Goal: Information Seeking & Learning: Learn about a topic

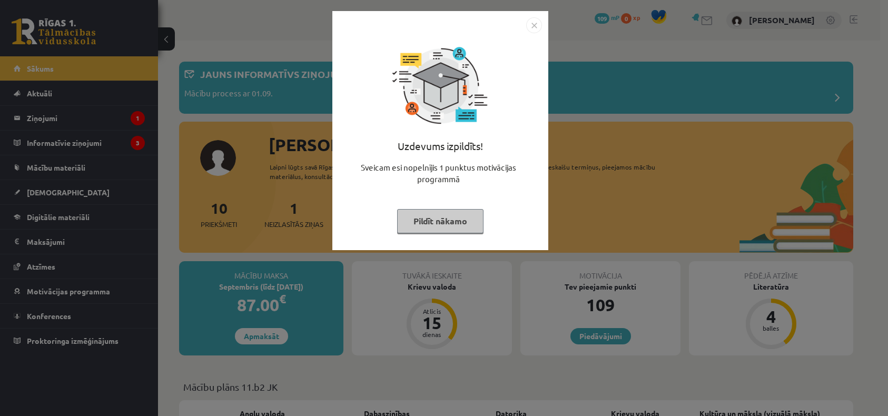
click at [426, 223] on button "Pildīt nākamo" at bounding box center [440, 221] width 86 height 24
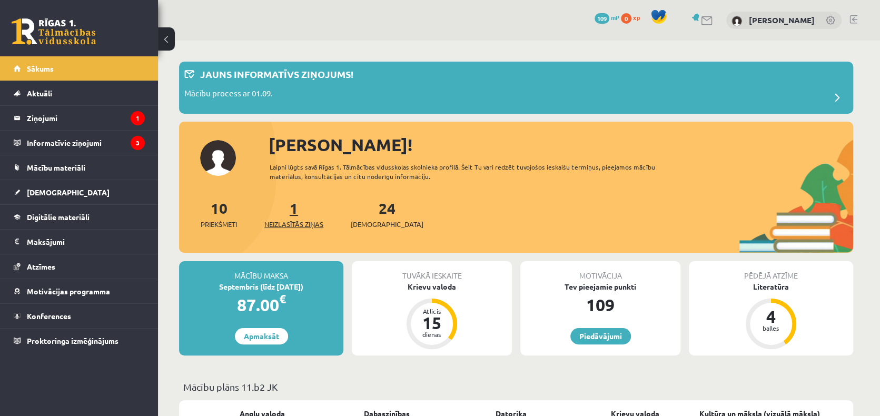
click at [300, 210] on link "1 Neizlasītās ziņas" at bounding box center [294, 214] width 59 height 31
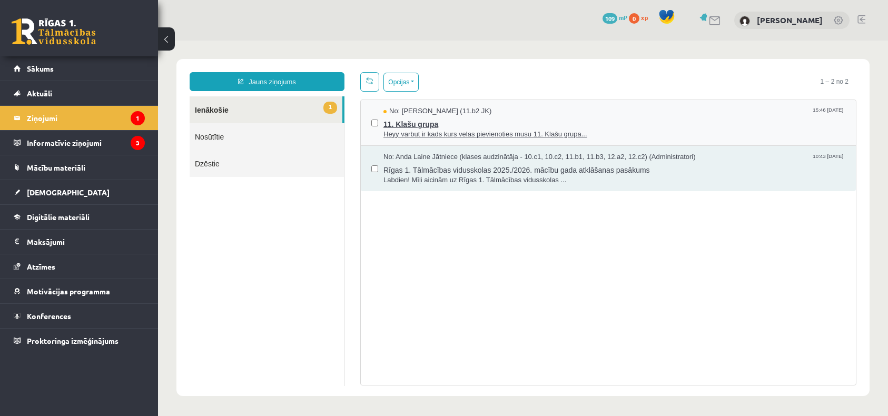
click at [477, 119] on span "11. Klašu grupa" at bounding box center [615, 122] width 462 height 13
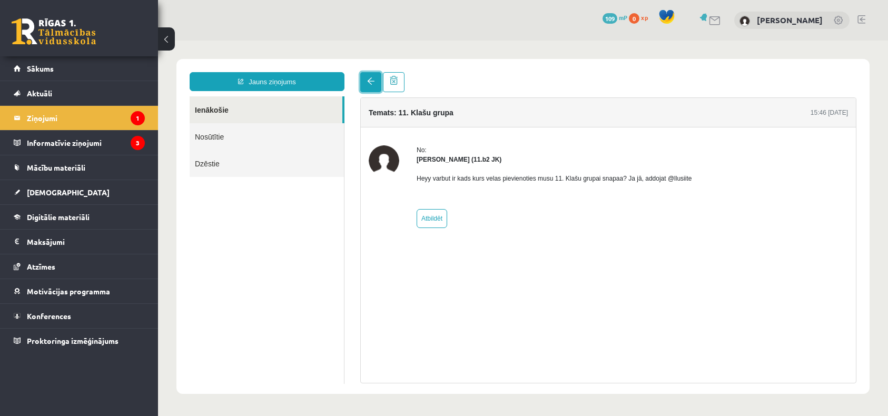
click at [366, 83] on link at bounding box center [370, 82] width 21 height 20
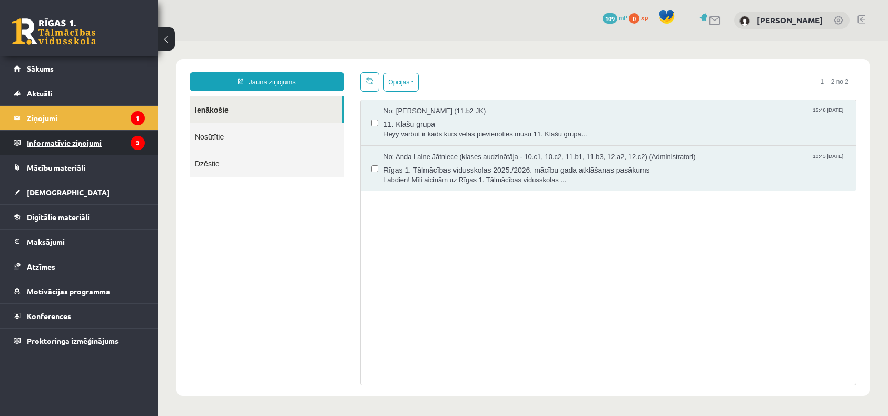
click at [70, 145] on legend "Informatīvie ziņojumi 3" at bounding box center [86, 143] width 118 height 24
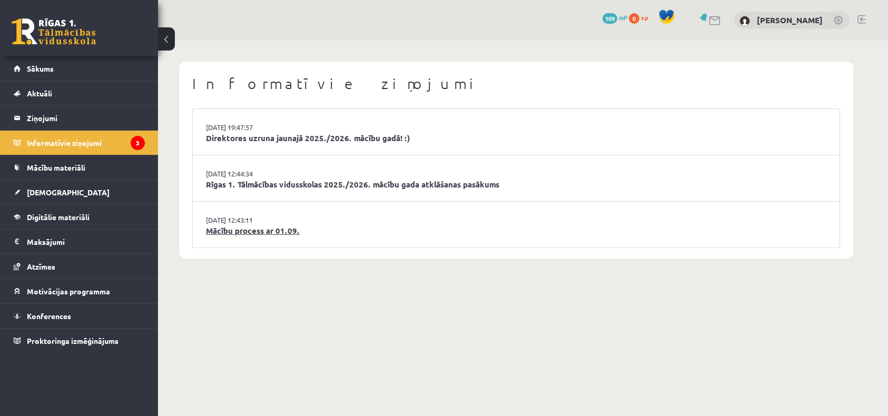
click at [234, 232] on link "Mācību process ar 01.09." at bounding box center [516, 231] width 621 height 12
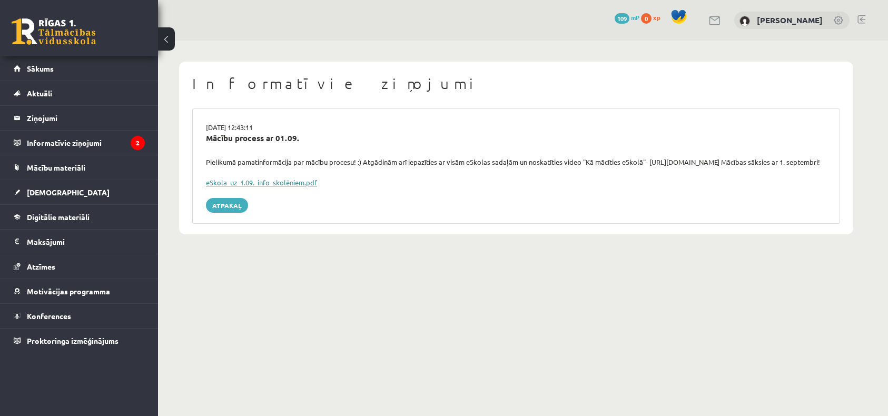
click at [234, 187] on link "eSkola_uz_1.09._info_skolēniem.pdf" at bounding box center [261, 182] width 111 height 9
click at [84, 146] on legend "Informatīvie ziņojumi 2" at bounding box center [86, 143] width 118 height 24
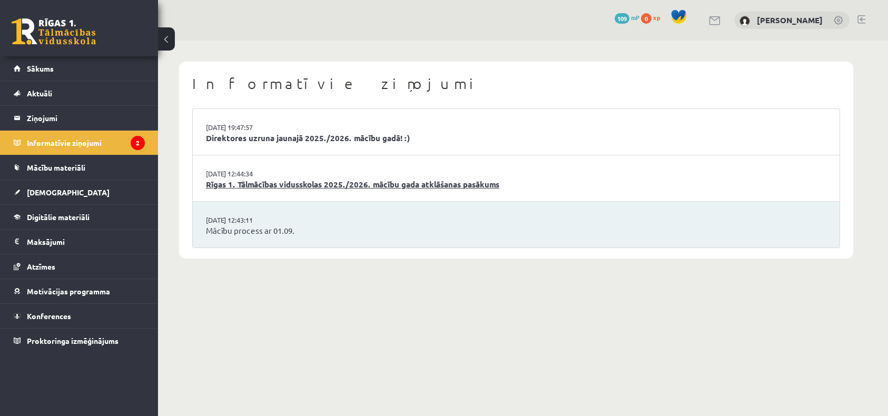
click at [273, 183] on link "Rīgas 1. Tālmācības vidusskolas 2025./2026. mācību gada atklāšanas pasākums" at bounding box center [516, 185] width 621 height 12
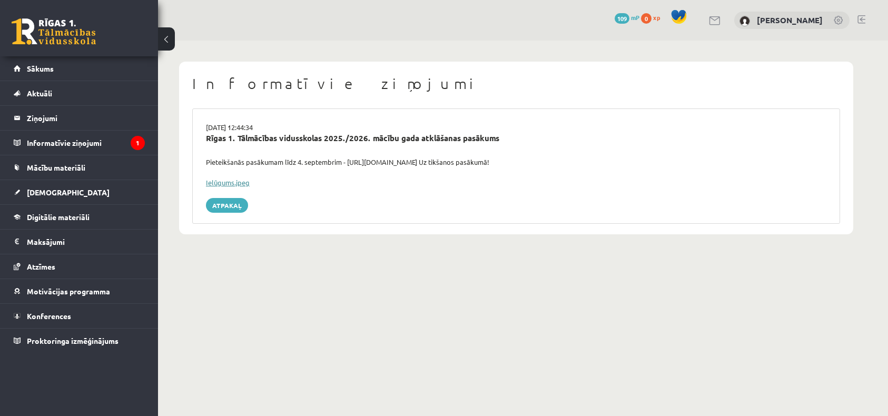
click at [244, 185] on link "Ielūgums.jpeg" at bounding box center [228, 182] width 44 height 9
click at [706, 178] on div "Ielūgums.jpeg" at bounding box center [516, 183] width 621 height 11
click at [82, 140] on legend "Informatīvie ziņojumi 1" at bounding box center [86, 143] width 118 height 24
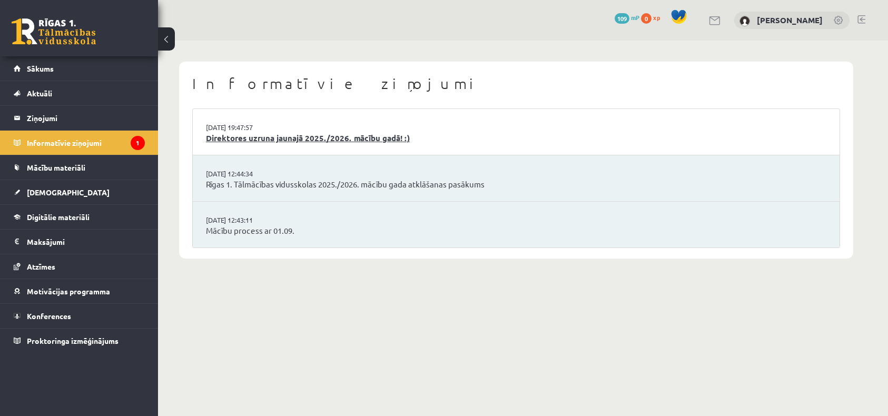
click at [326, 140] on link "Direktores uzruna jaunajā 2025./2026. mācību gadā! :)" at bounding box center [516, 138] width 621 height 12
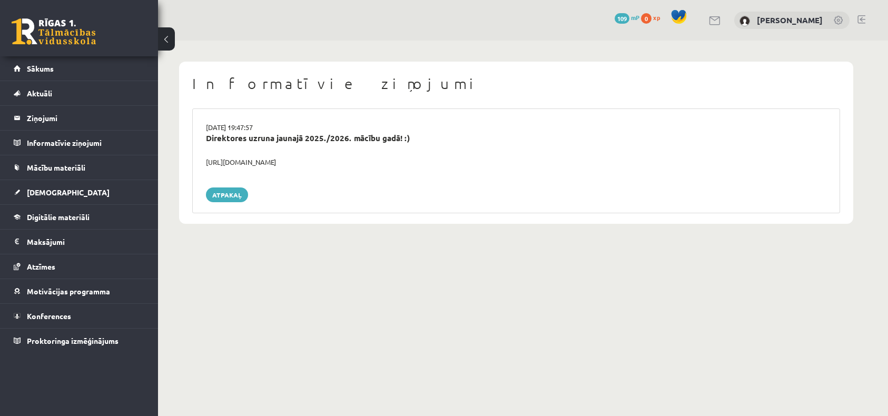
click at [270, 162] on div "[URL][DOMAIN_NAME]" at bounding box center [516, 162] width 637 height 11
click at [243, 155] on div "Direktores uzruna jaunajā 2025./2026. mācību gadā! :)" at bounding box center [516, 144] width 637 height 25
click at [247, 162] on div "https://youtube.com/shorts/lM8RsWyzCn4" at bounding box center [516, 162] width 637 height 11
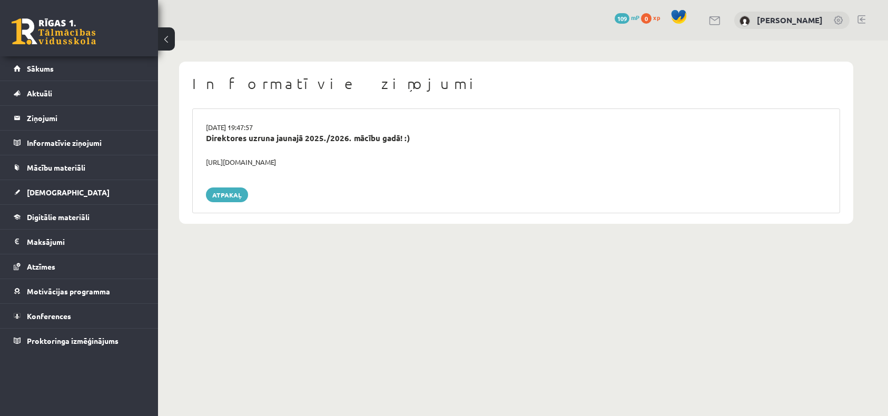
click at [206, 192] on div "Atpakaļ" at bounding box center [516, 195] width 621 height 15
click at [69, 169] on span "Mācību materiāli" at bounding box center [56, 167] width 58 height 9
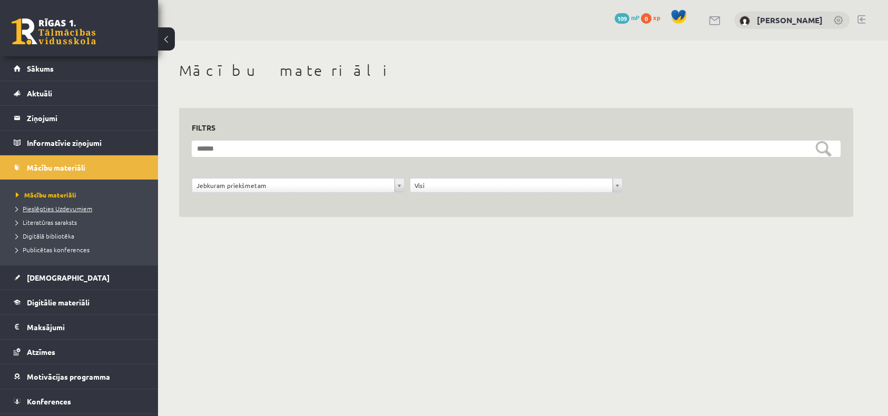
click at [66, 209] on span "Pieslēgties Uzdevumiem" at bounding box center [54, 208] width 76 height 8
click at [63, 222] on span "Literatūras saraksts" at bounding box center [46, 222] width 61 height 8
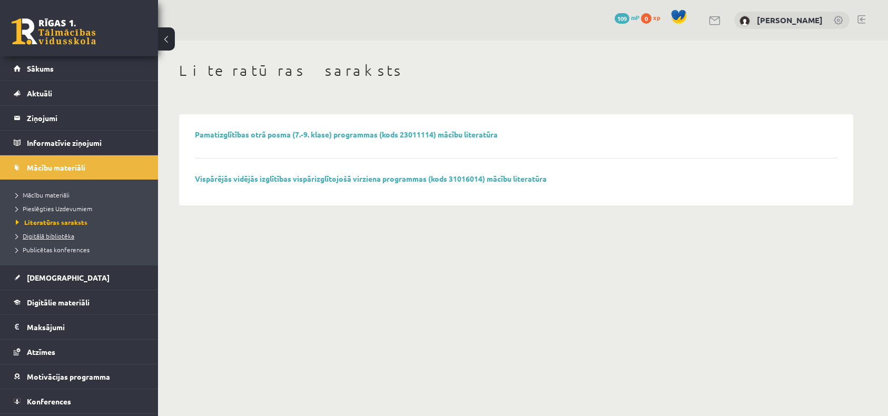
click at [60, 235] on span "Digitālā bibliotēka" at bounding box center [45, 236] width 58 height 8
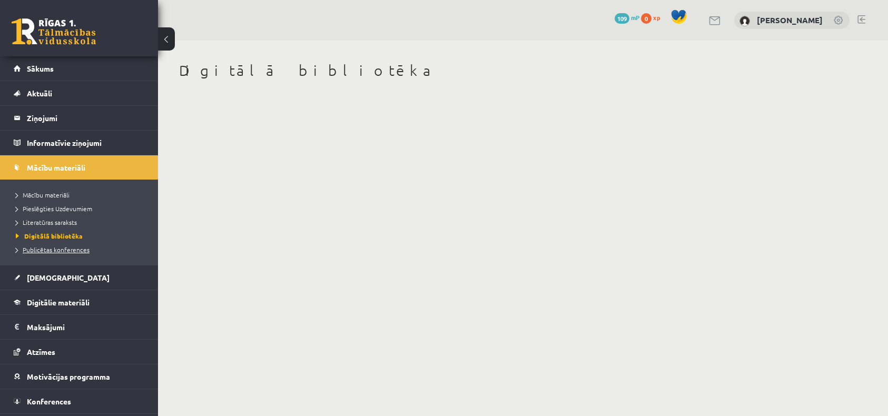
click at [56, 248] on span "Publicētas konferences" at bounding box center [53, 250] width 74 height 8
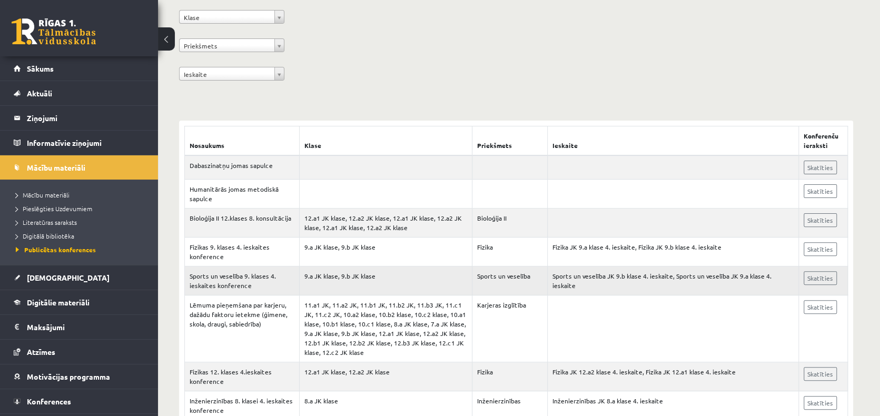
scroll to position [53, 0]
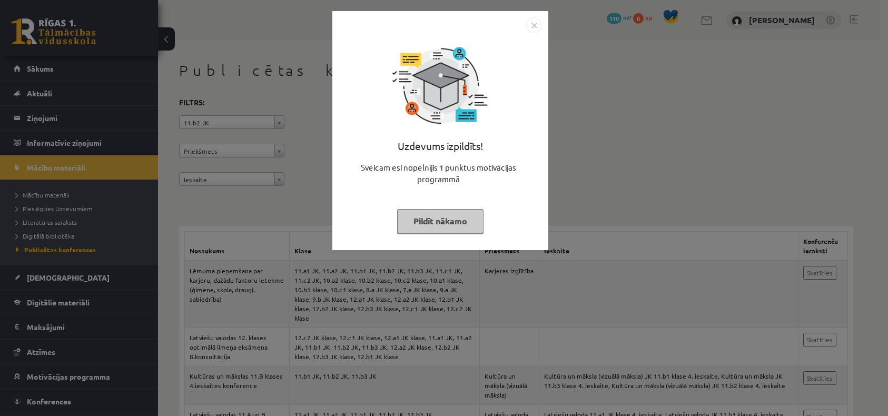
click at [443, 221] on button "Pildīt nākamo" at bounding box center [440, 221] width 86 height 24
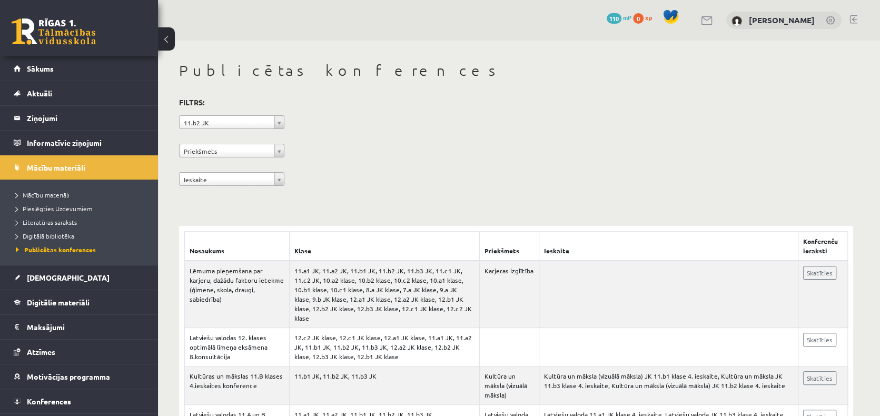
click at [328, 150] on div "**********" at bounding box center [516, 143] width 674 height 96
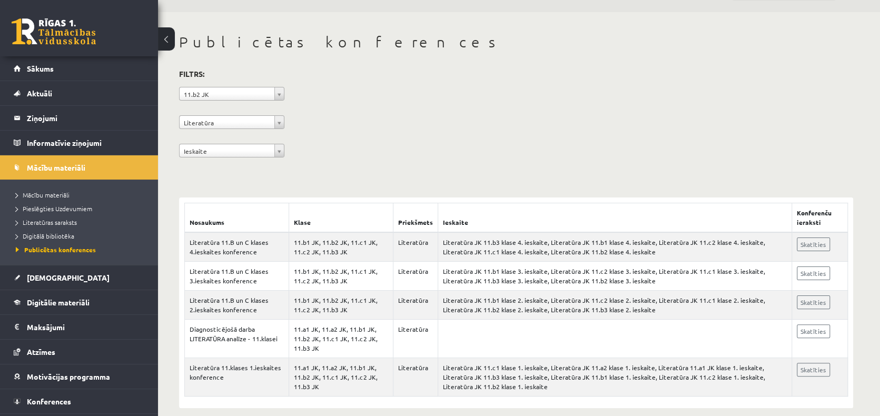
scroll to position [41, 0]
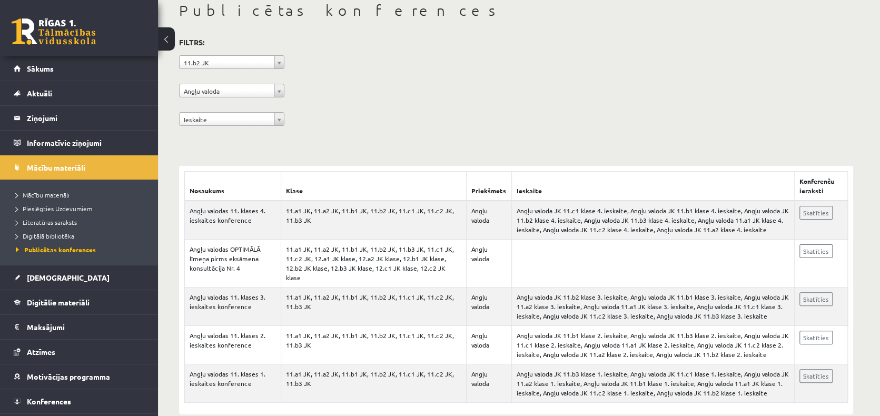
scroll to position [69, 0]
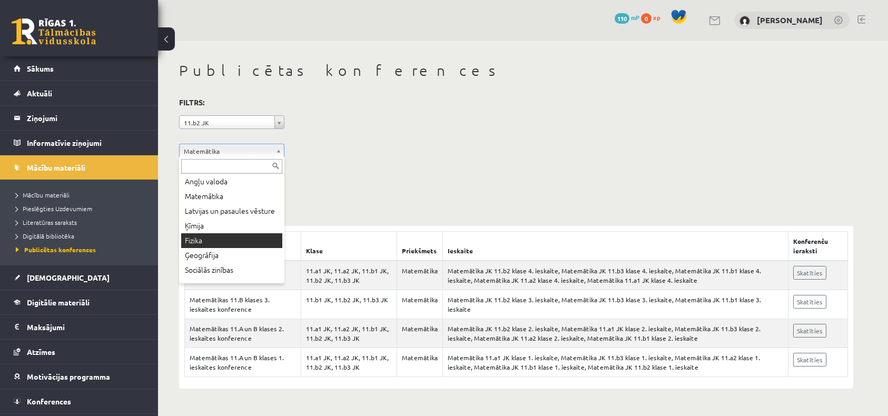
scroll to position [53, 0]
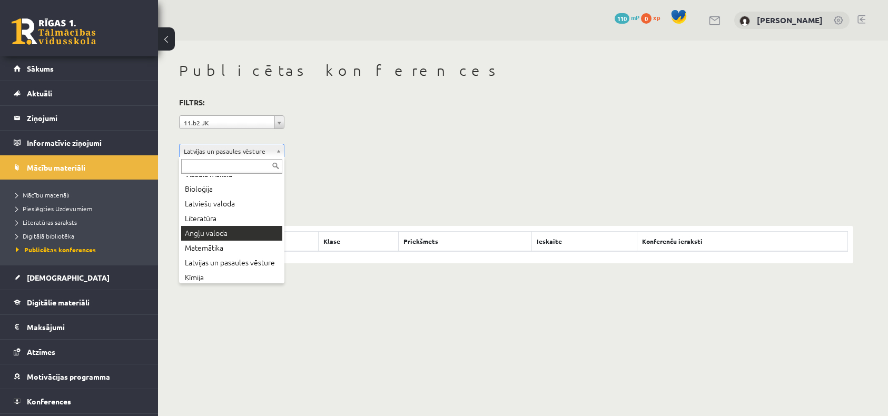
scroll to position [76, 0]
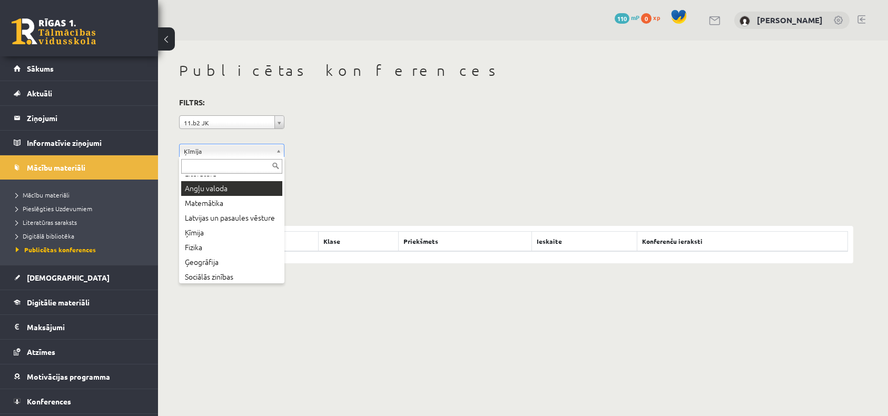
scroll to position [82, 0]
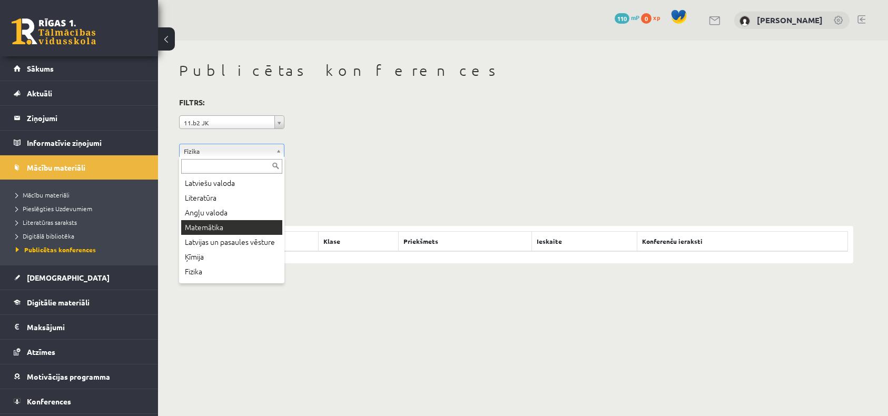
scroll to position [97, 0]
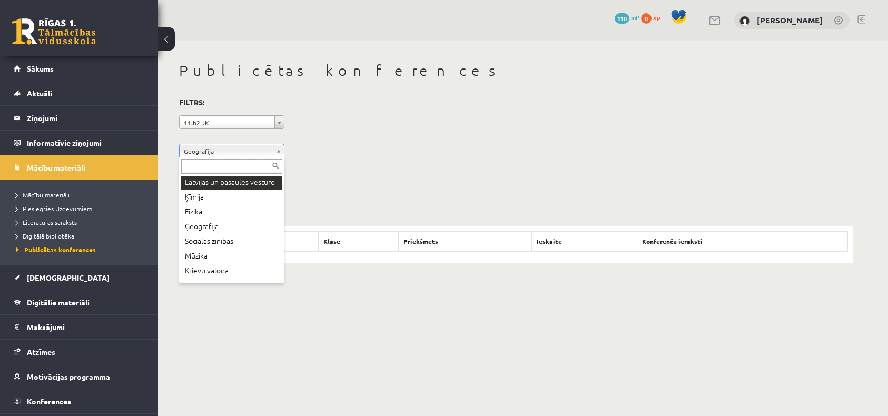
scroll to position [121, 0]
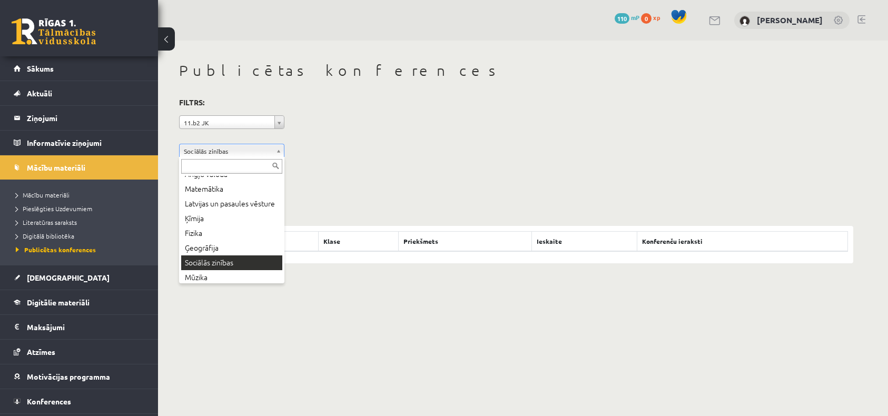
scroll to position [97, 0]
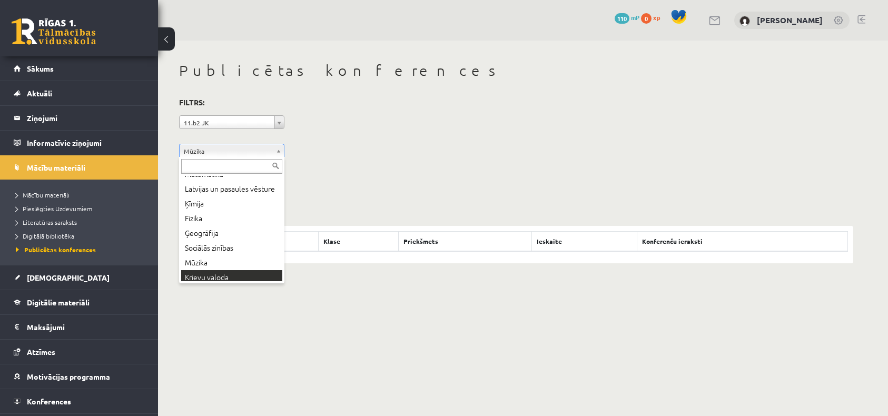
scroll to position [112, 0]
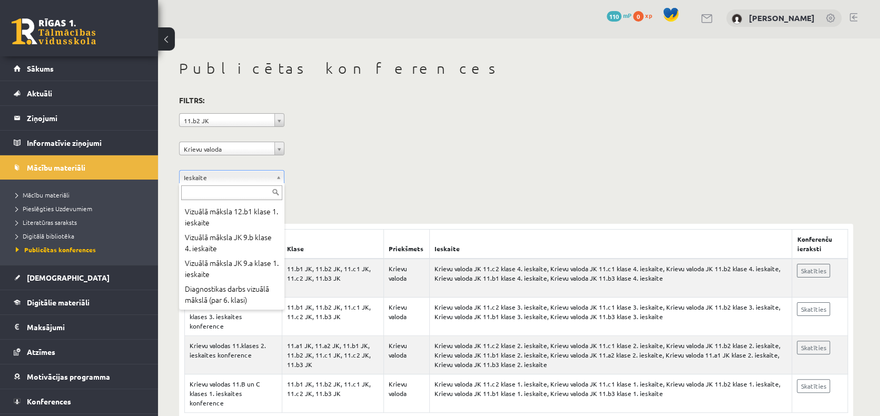
scroll to position [245, 0]
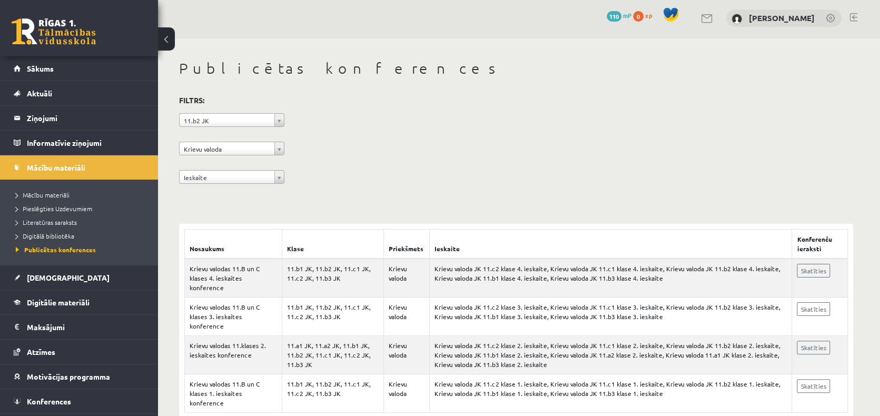
click at [322, 187] on div "**********" at bounding box center [516, 141] width 674 height 96
click at [44, 195] on span "Mācību materiāli" at bounding box center [43, 195] width 54 height 8
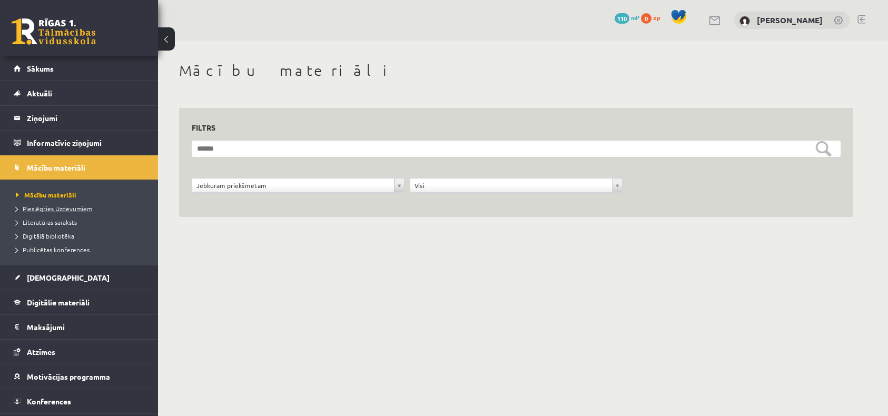
click at [45, 209] on span "Pieslēgties Uzdevumiem" at bounding box center [54, 208] width 76 height 8
